Goal: Check status: Check status

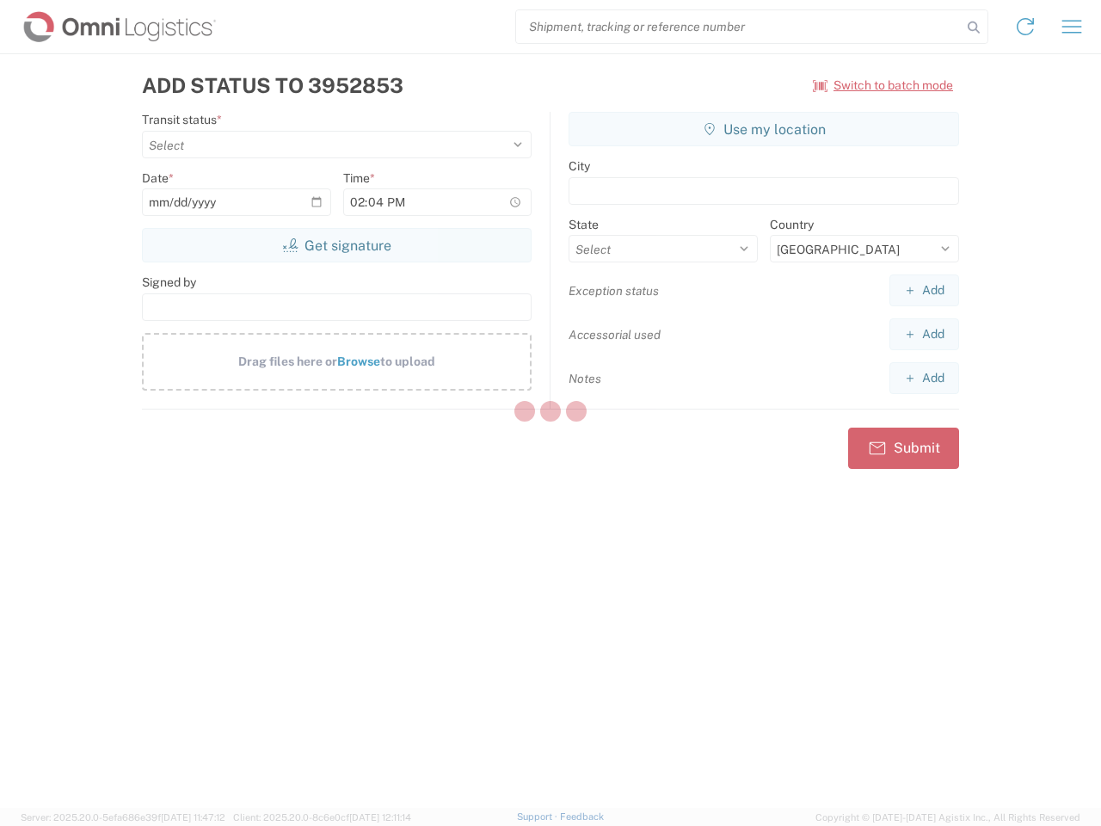
select select "US"
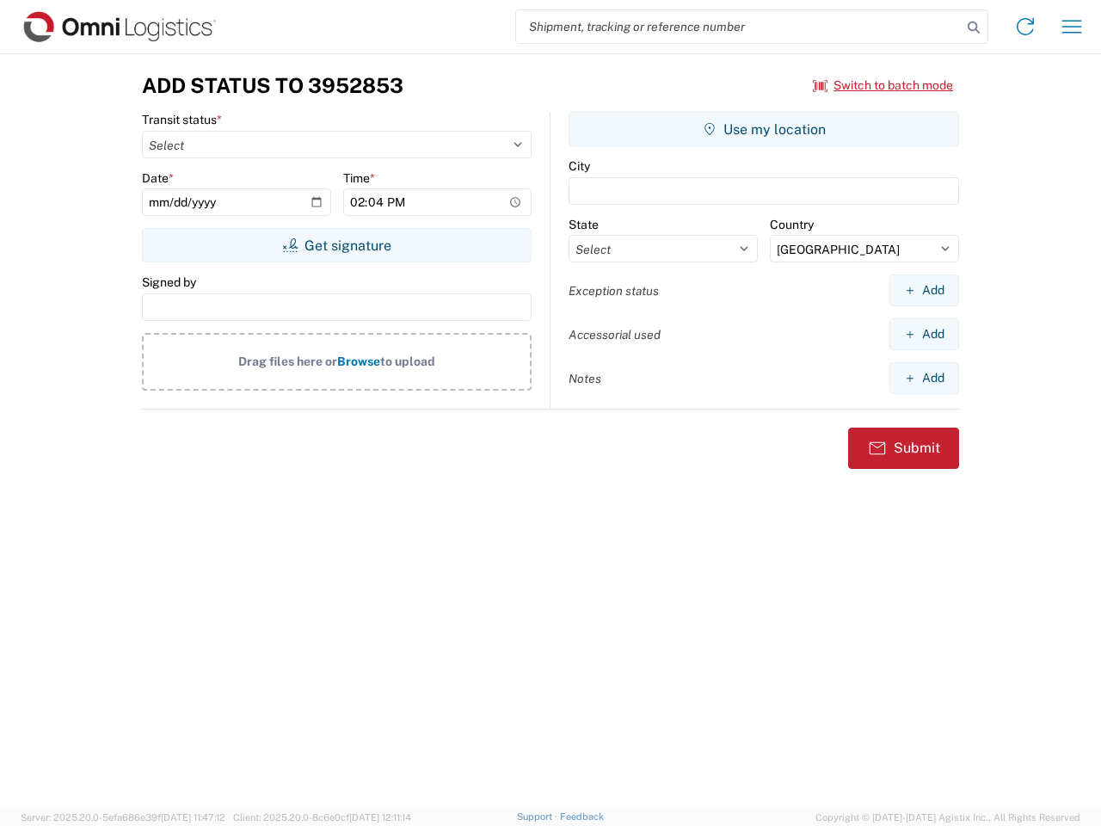
click at [739, 27] on input "search" at bounding box center [739, 26] width 446 height 33
click at [974, 28] on icon at bounding box center [974, 27] width 24 height 24
click at [1025, 27] on icon at bounding box center [1025, 27] width 28 height 28
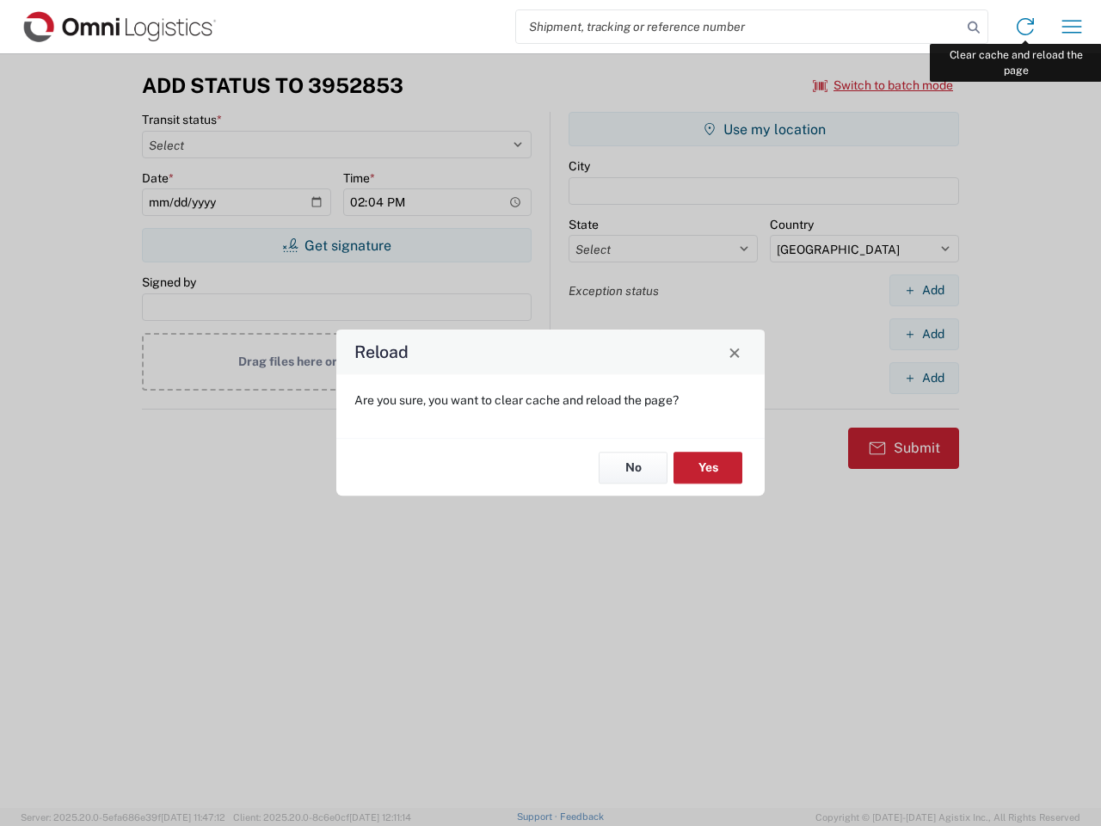
click at [1072, 27] on div "Reload Are you sure, you want to clear cache and reload the page? No Yes" at bounding box center [550, 413] width 1101 height 826
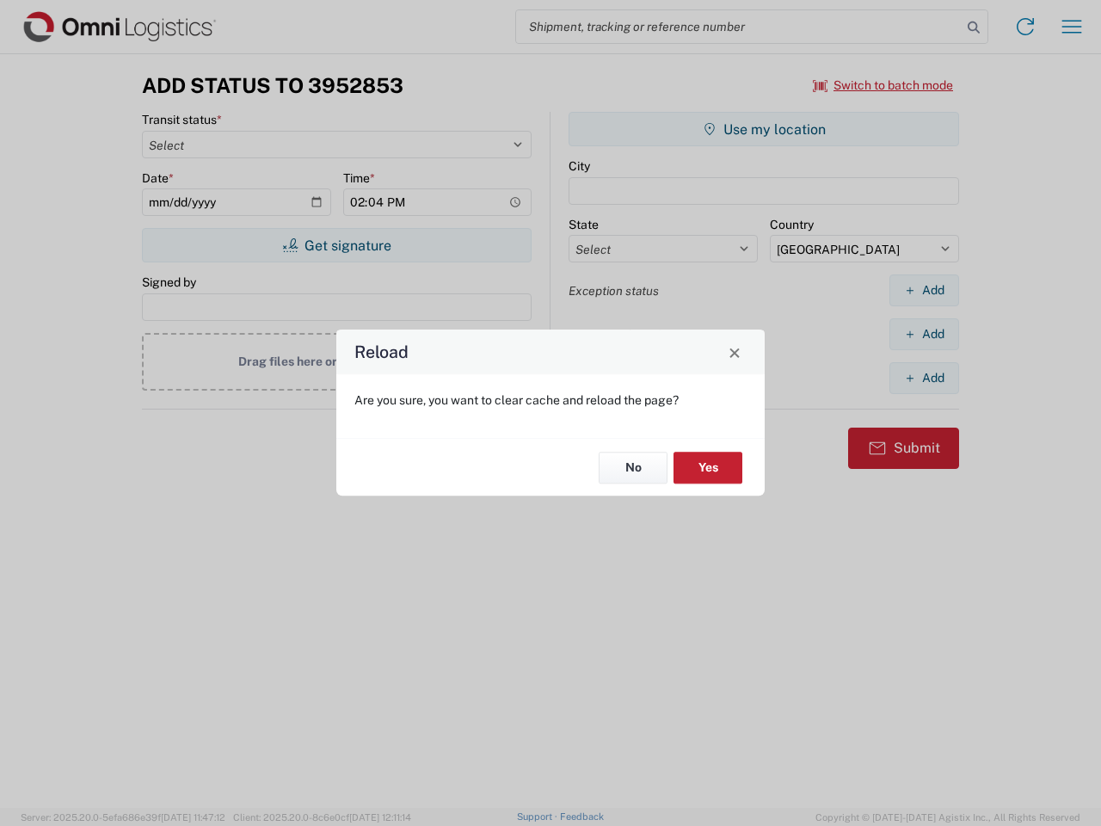
click at [883, 85] on div "Reload Are you sure, you want to clear cache and reload the page? No Yes" at bounding box center [550, 413] width 1101 height 826
click at [336, 245] on div "Reload Are you sure, you want to clear cache and reload the page? No Yes" at bounding box center [550, 413] width 1101 height 826
click at [764, 129] on div "Reload Are you sure, you want to clear cache and reload the page? No Yes" at bounding box center [550, 413] width 1101 height 826
click at [924, 290] on div "Reload Are you sure, you want to clear cache and reload the page? No Yes" at bounding box center [550, 413] width 1101 height 826
click at [924, 334] on div "Reload Are you sure, you want to clear cache and reload the page? No Yes" at bounding box center [550, 413] width 1101 height 826
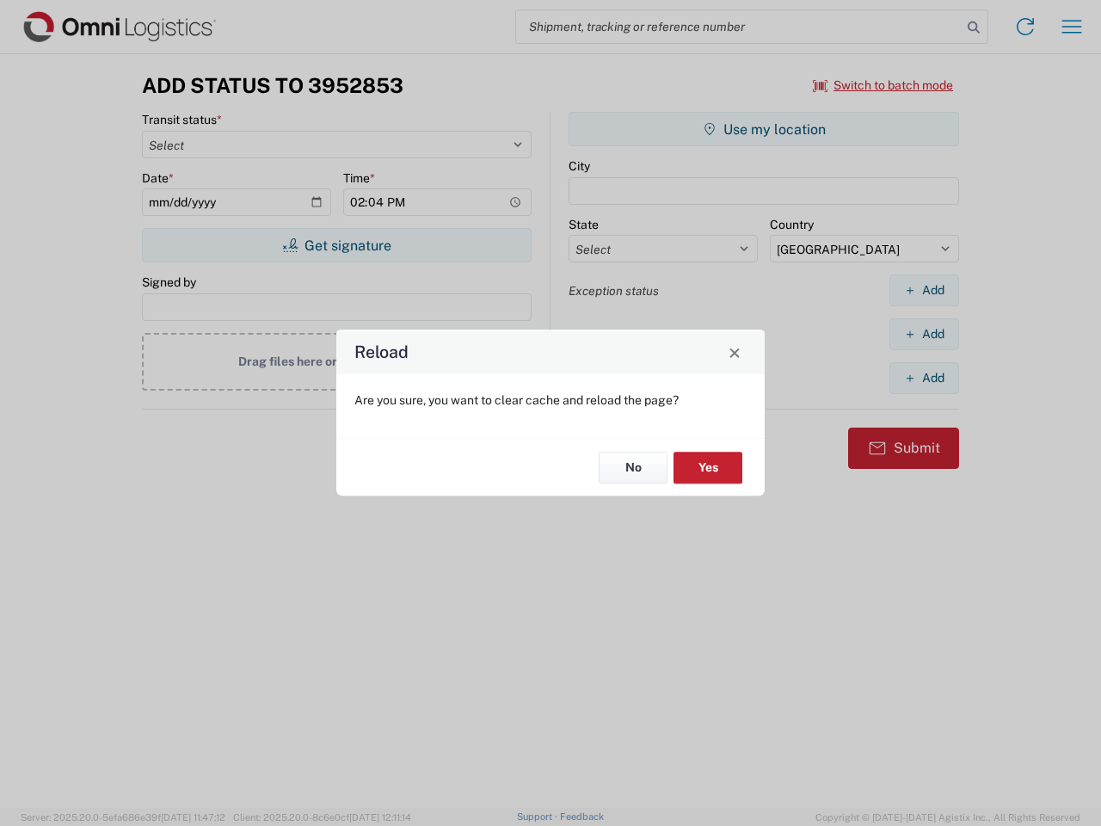
click at [924, 378] on div "Reload Are you sure, you want to clear cache and reload the page? No Yes" at bounding box center [550, 413] width 1101 height 826
